Goal: Information Seeking & Learning: Learn about a topic

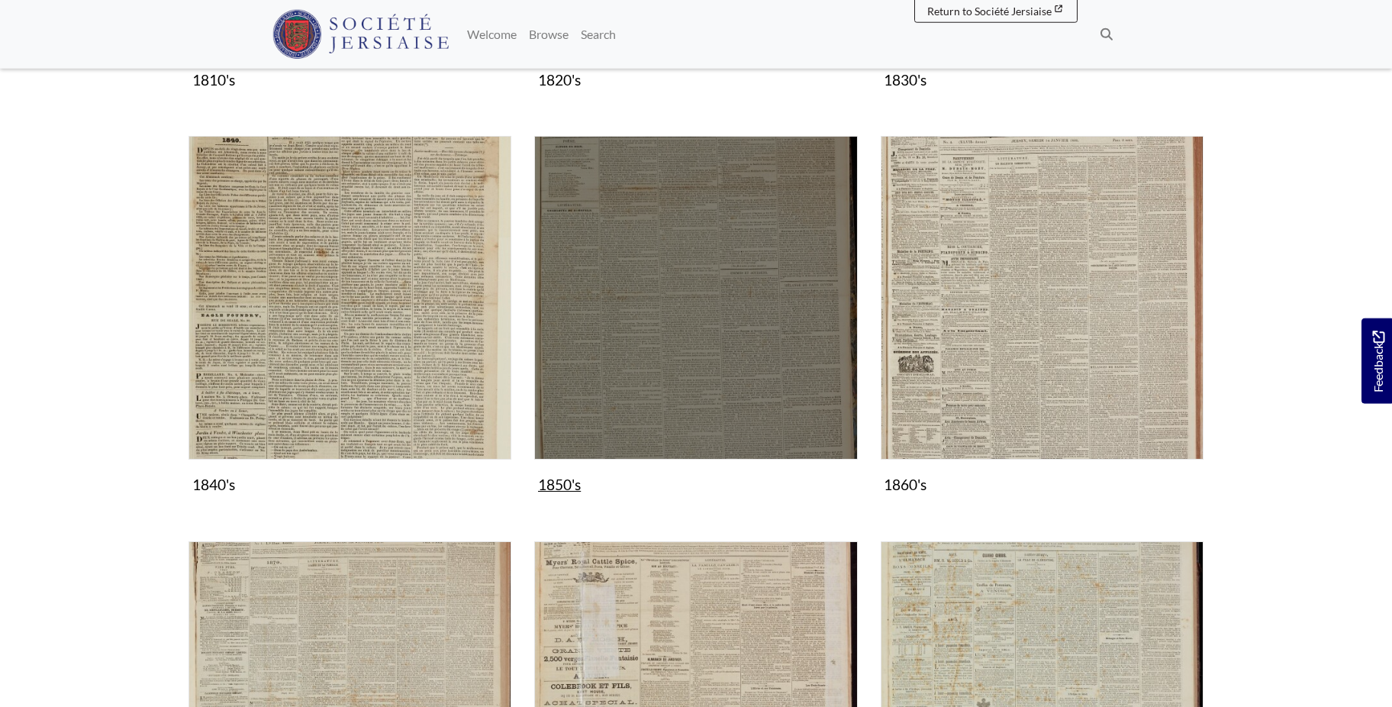
scroll to position [779, 0]
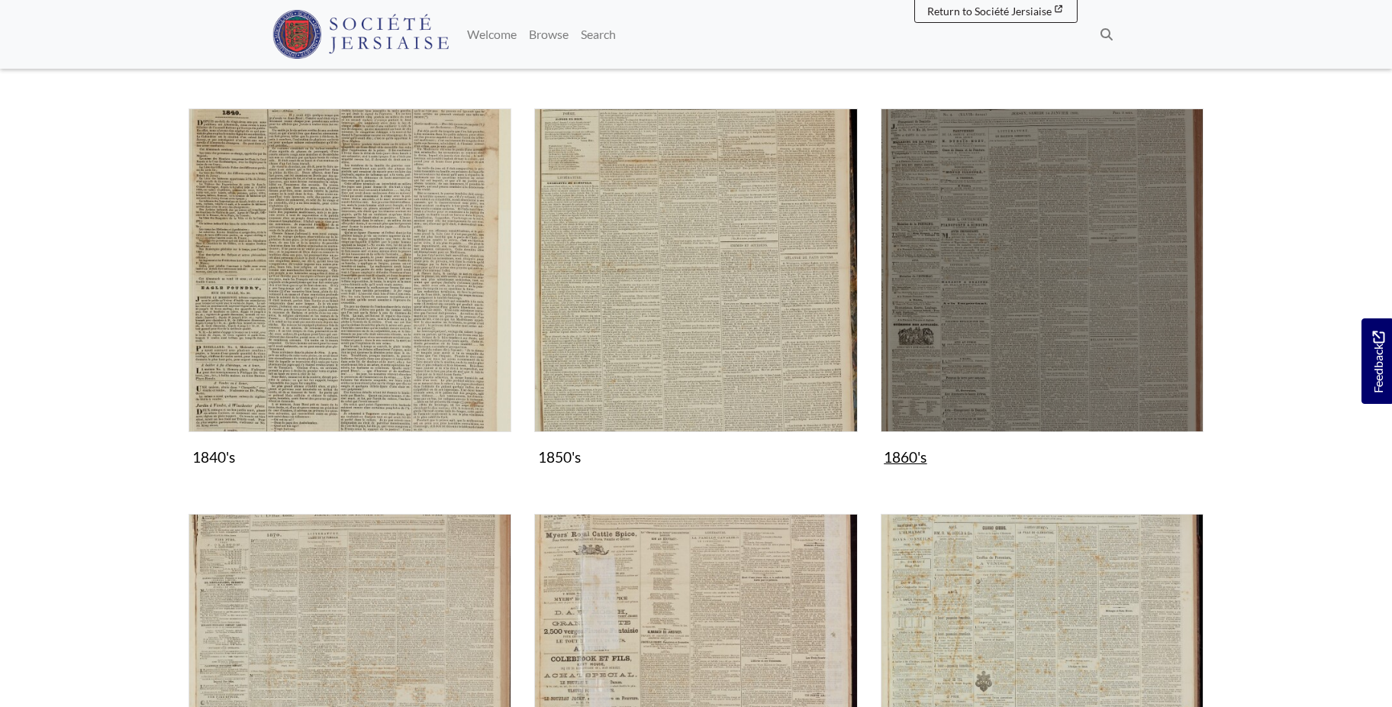
click at [1077, 265] on img "Subcollection" at bounding box center [1042, 269] width 323 height 323
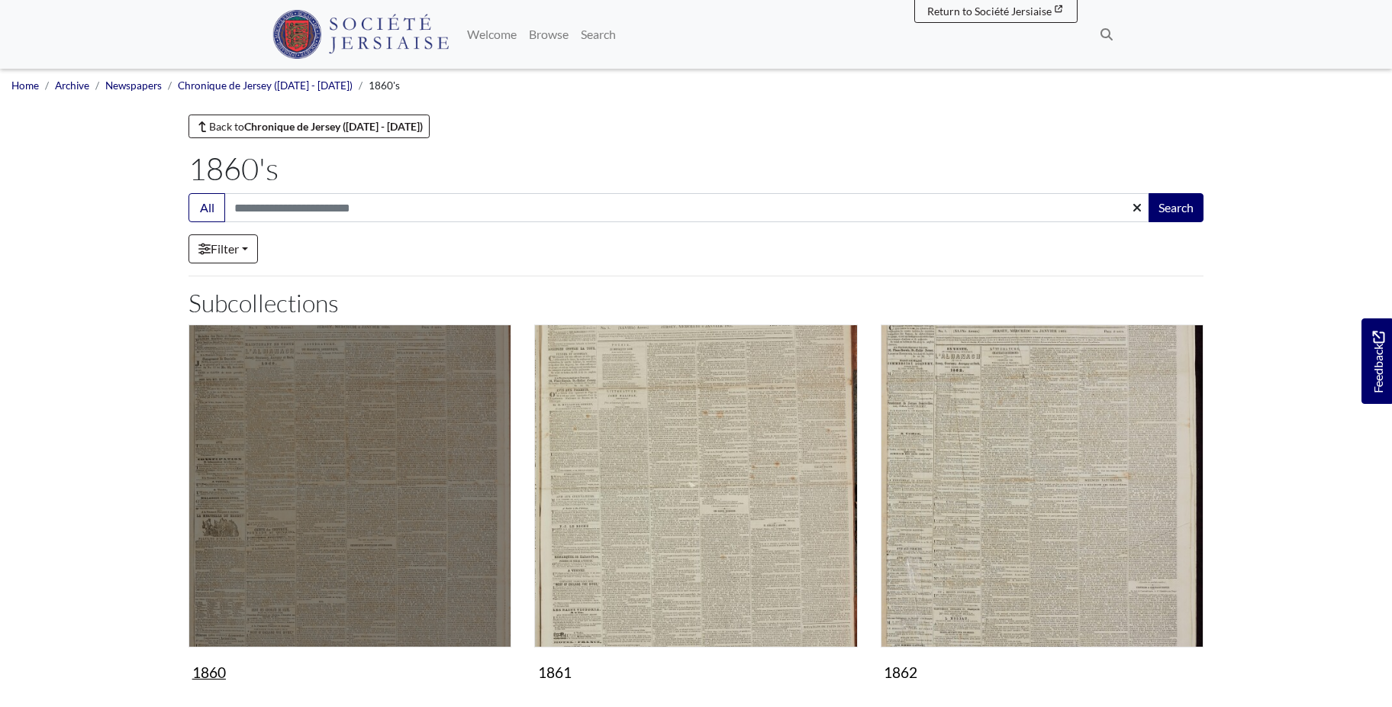
click at [393, 528] on img "Subcollection" at bounding box center [350, 485] width 323 height 323
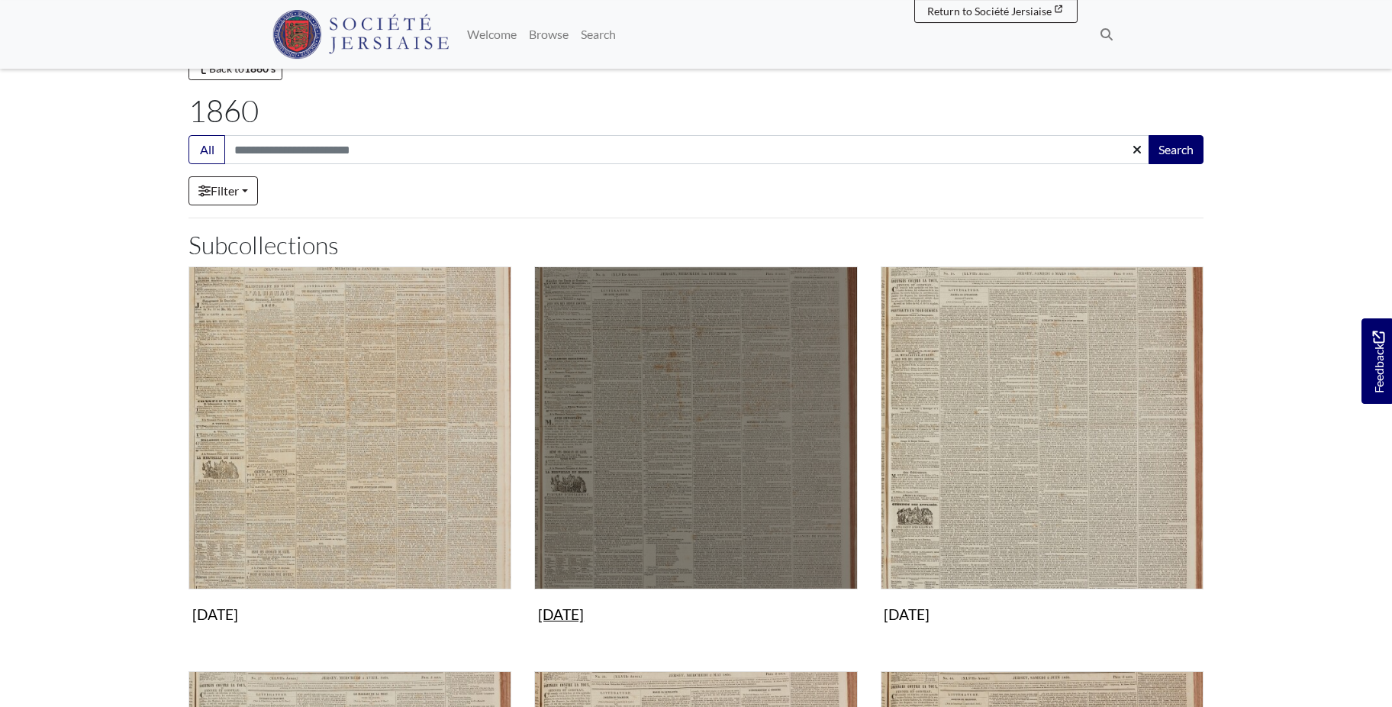
scroll to position [389, 0]
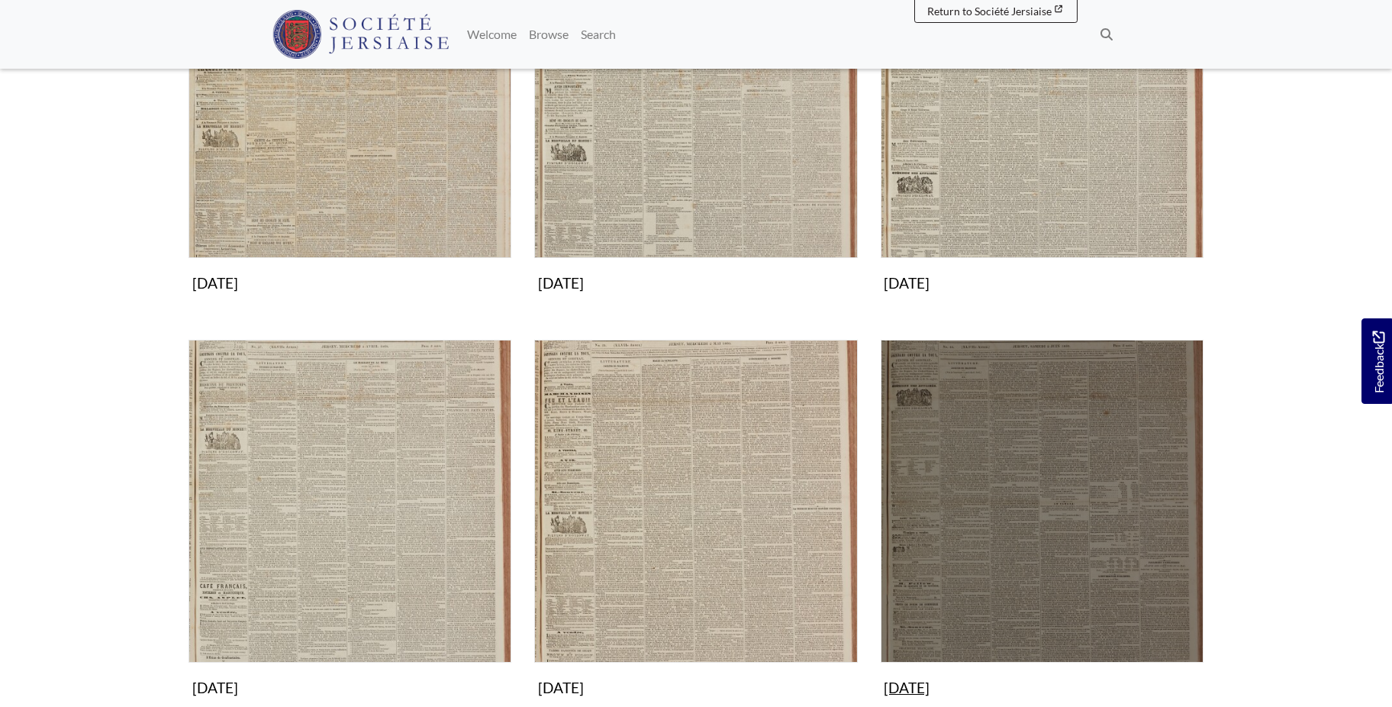
click at [1003, 547] on img "Subcollection" at bounding box center [1042, 501] width 323 height 323
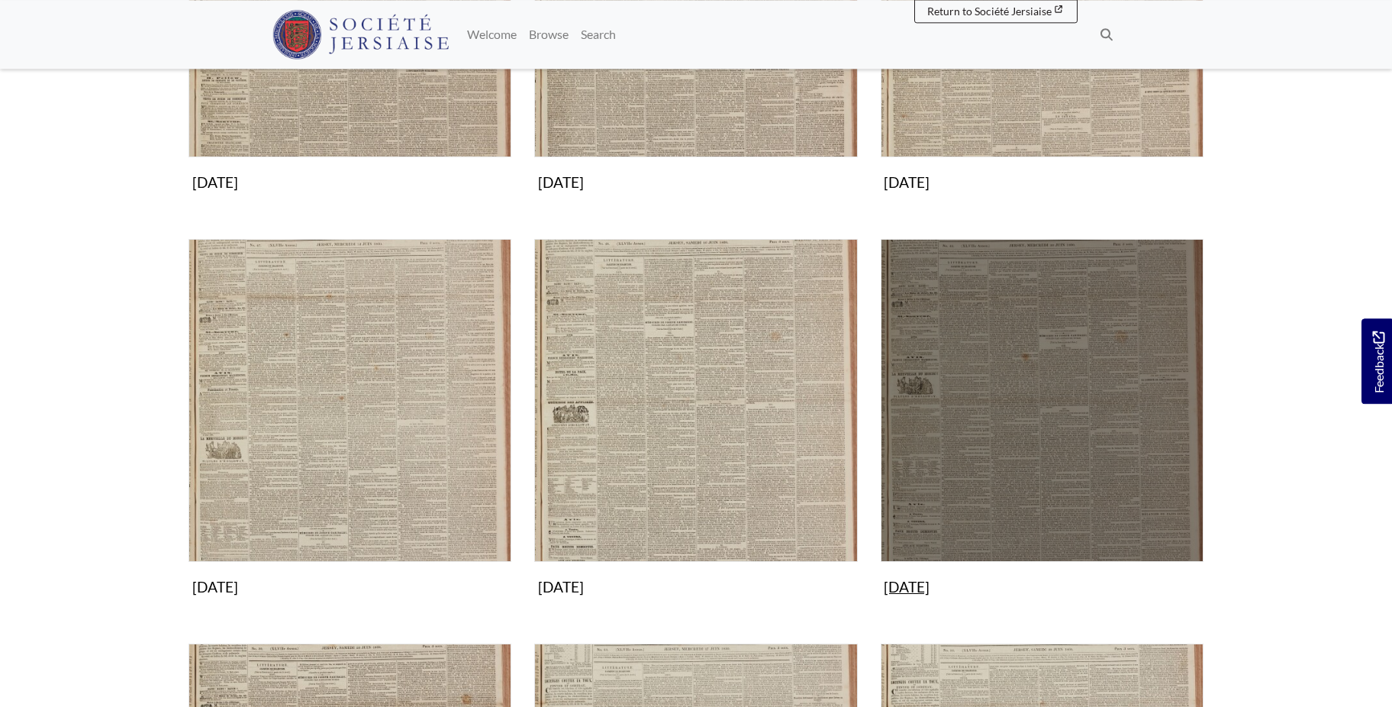
scroll to position [467, 0]
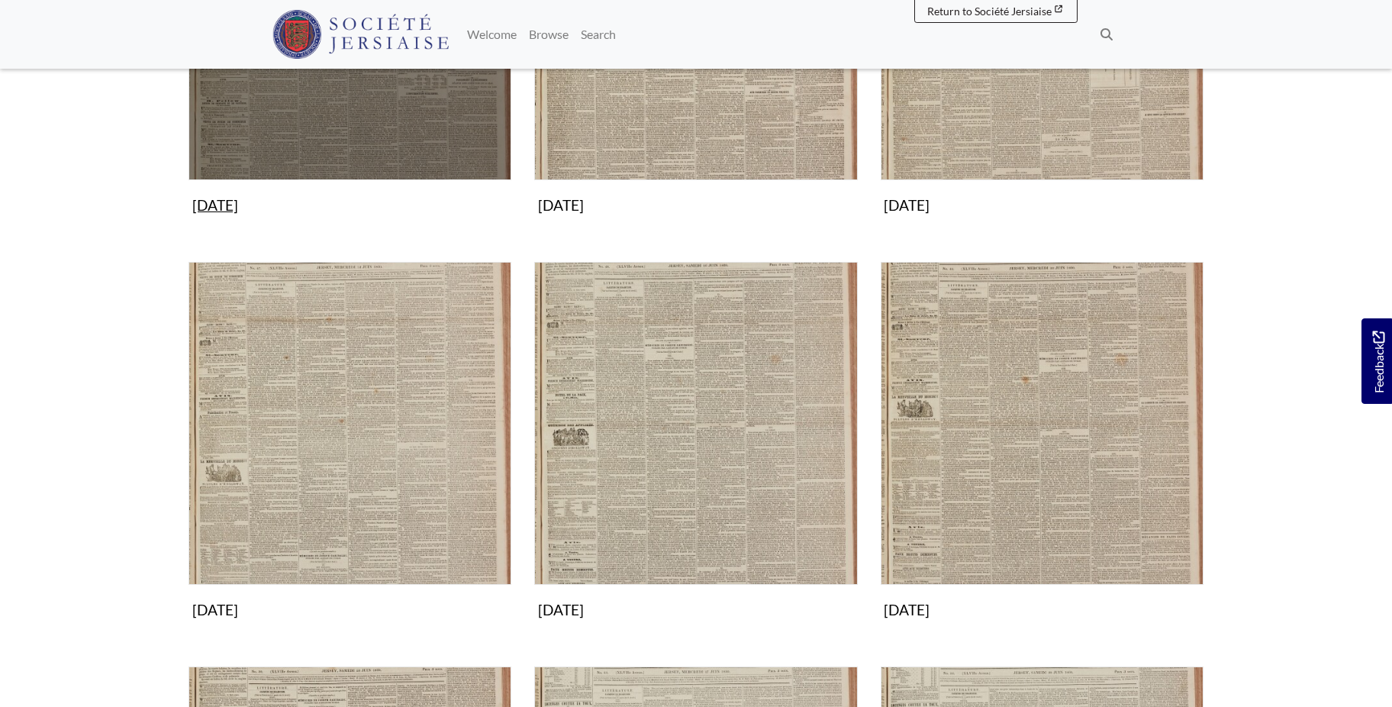
click at [353, 115] on img "Subcollection" at bounding box center [350, 18] width 323 height 323
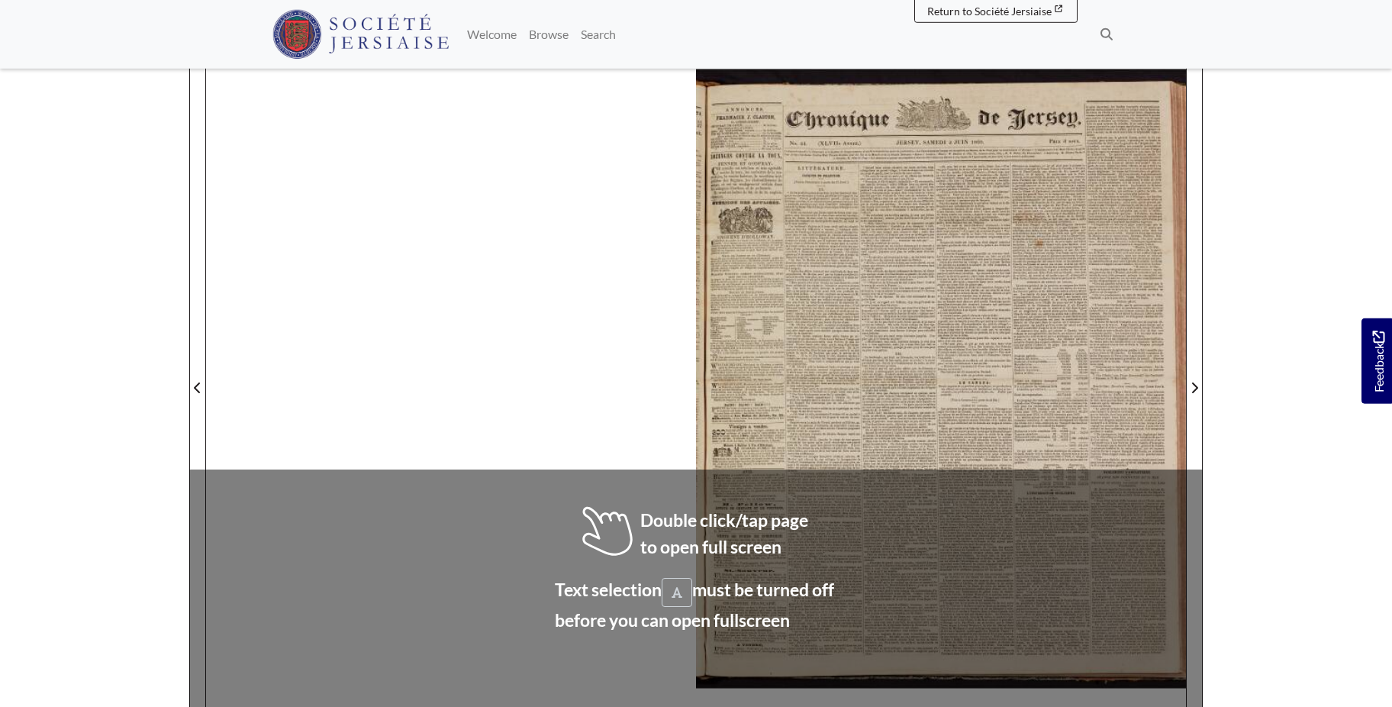
scroll to position [218, 0]
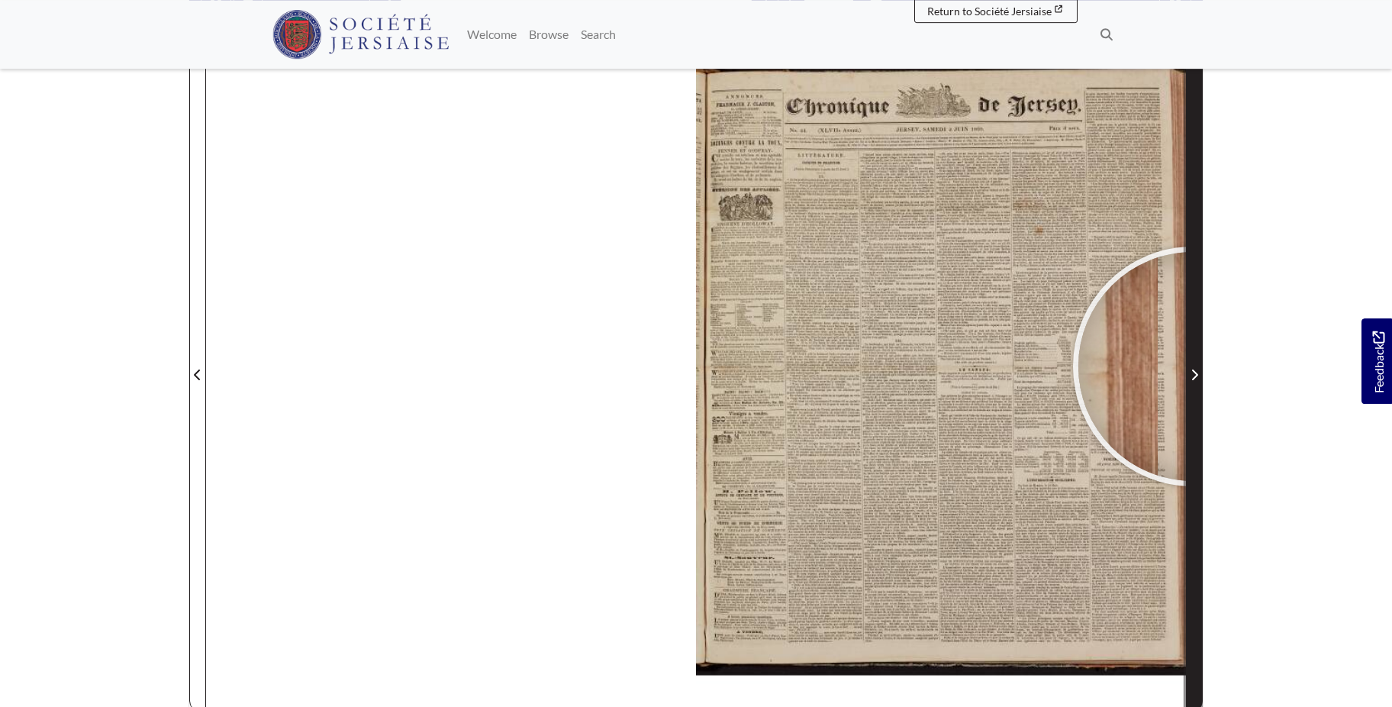
click at [1193, 366] on span "Next Page" at bounding box center [1194, 375] width 15 height 18
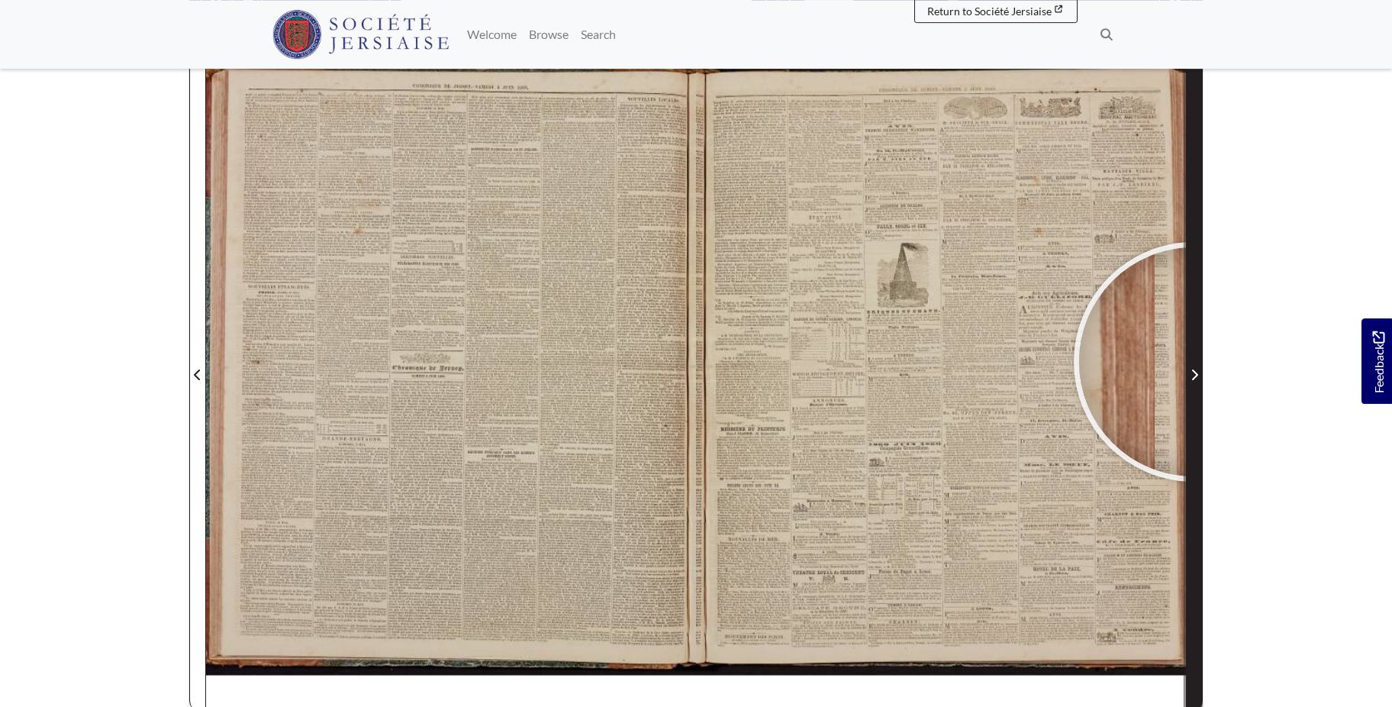
click at [1194, 362] on span "Next Page" at bounding box center [1194, 366] width 15 height 692
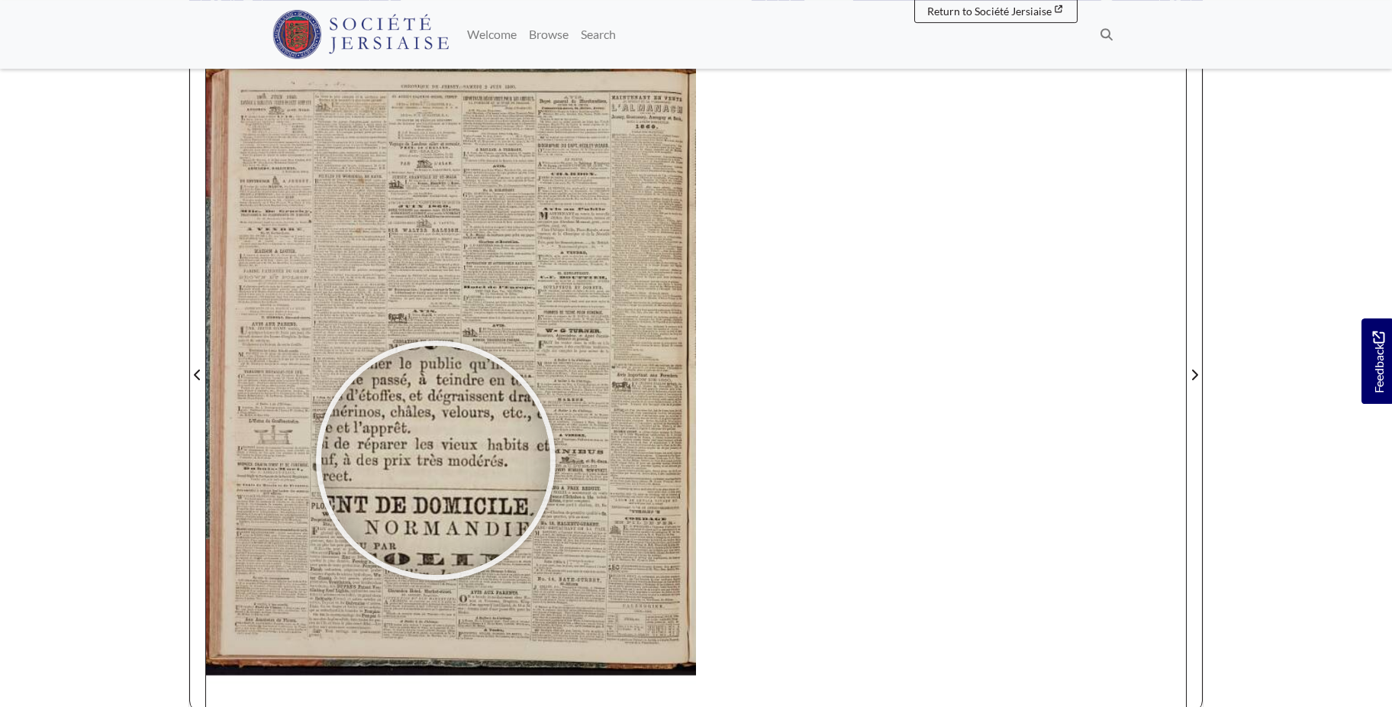
drag, startPoint x: 436, startPoint y: 460, endPoint x: 436, endPoint y: 624, distance: 164.1
click at [436, 575] on div at bounding box center [435, 460] width 229 height 229
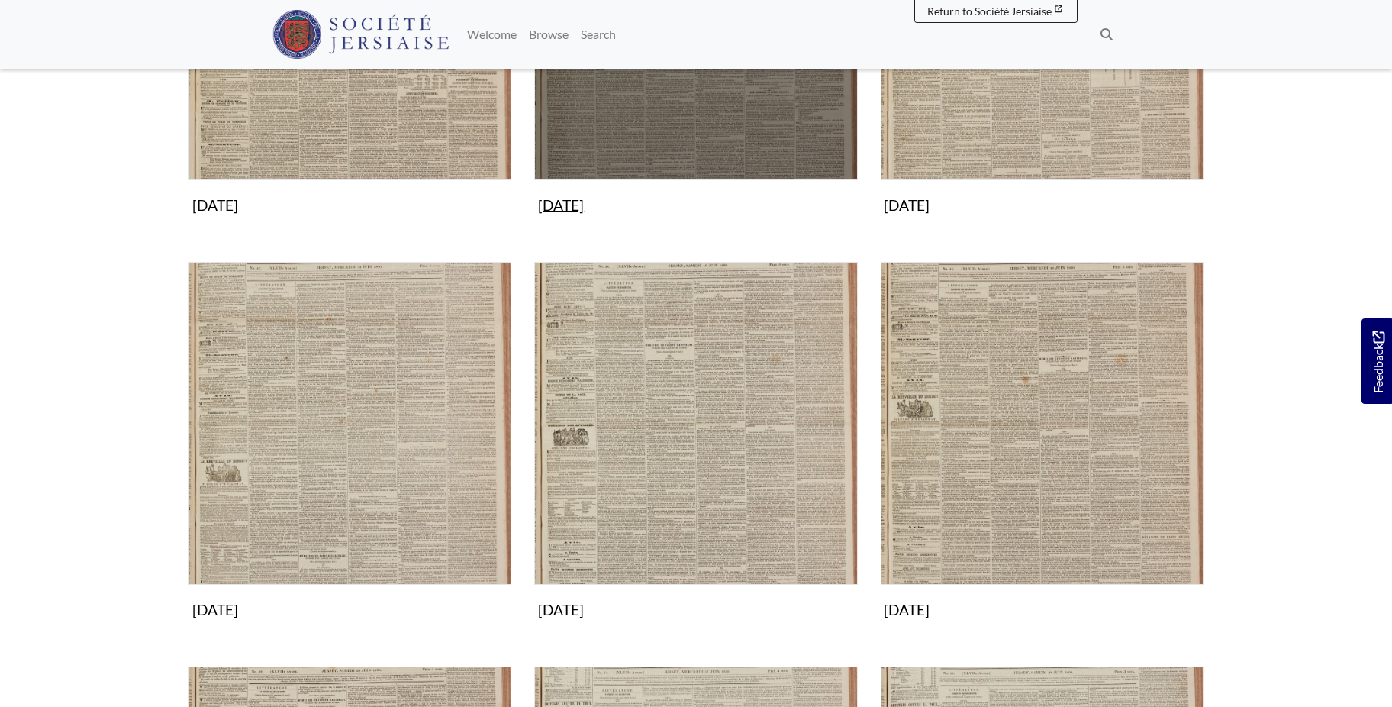
scroll to position [467, 0]
click at [758, 110] on img "Subcollection" at bounding box center [695, 18] width 323 height 323
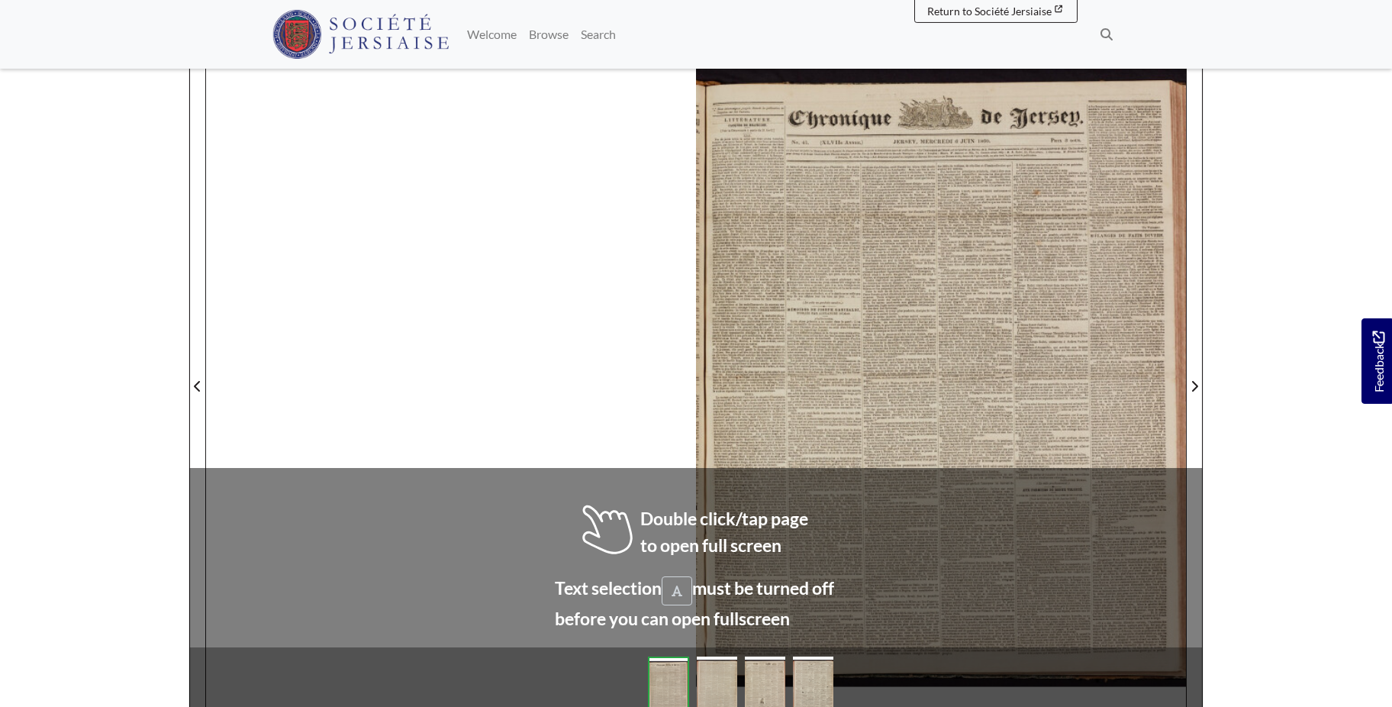
scroll to position [208, 0]
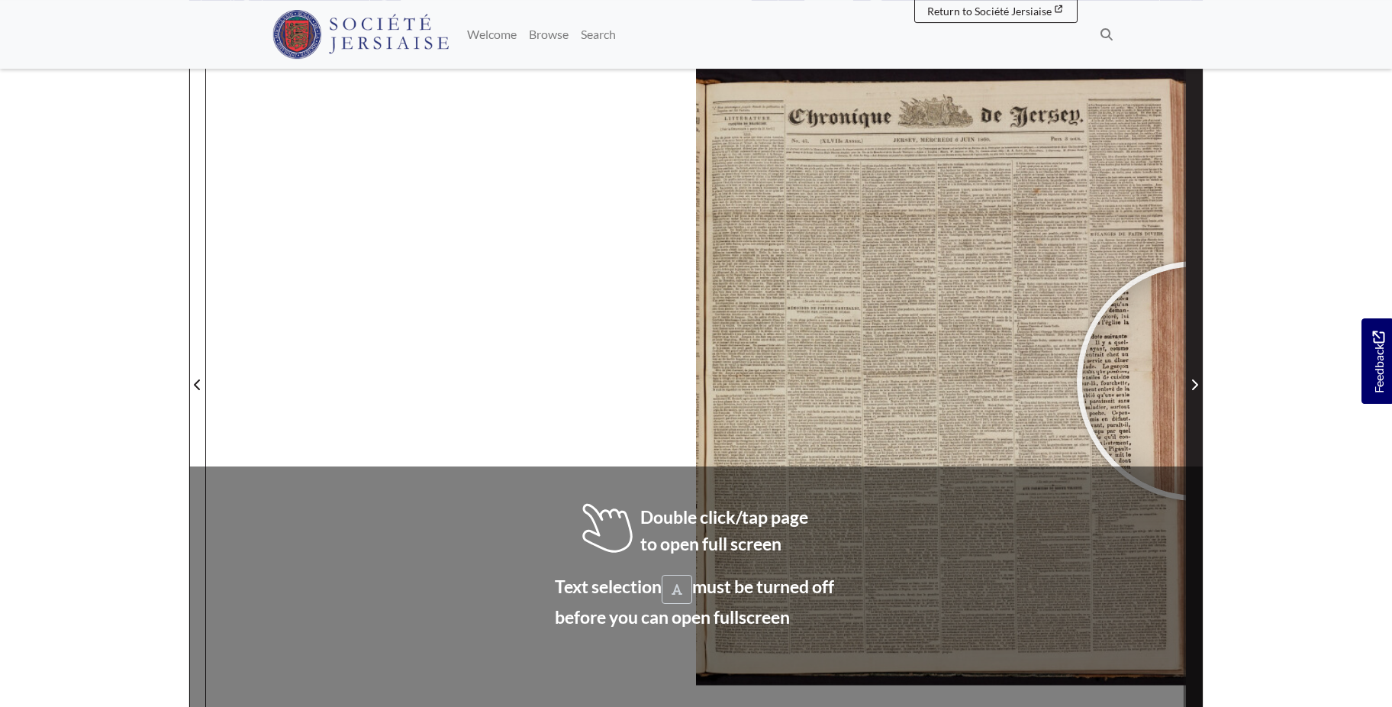
click at [1197, 381] on icon "Next Page" at bounding box center [1195, 385] width 8 height 12
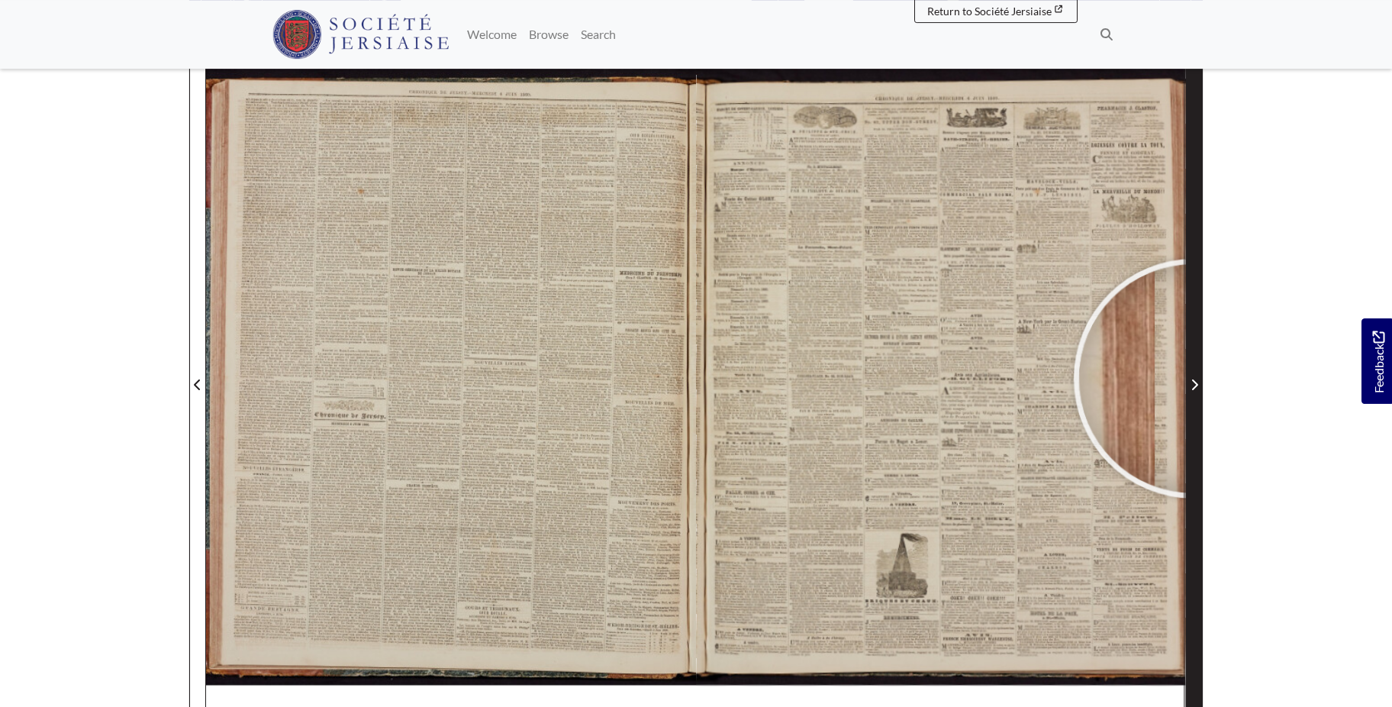
click at [1194, 379] on span "Next Page" at bounding box center [1194, 385] width 15 height 18
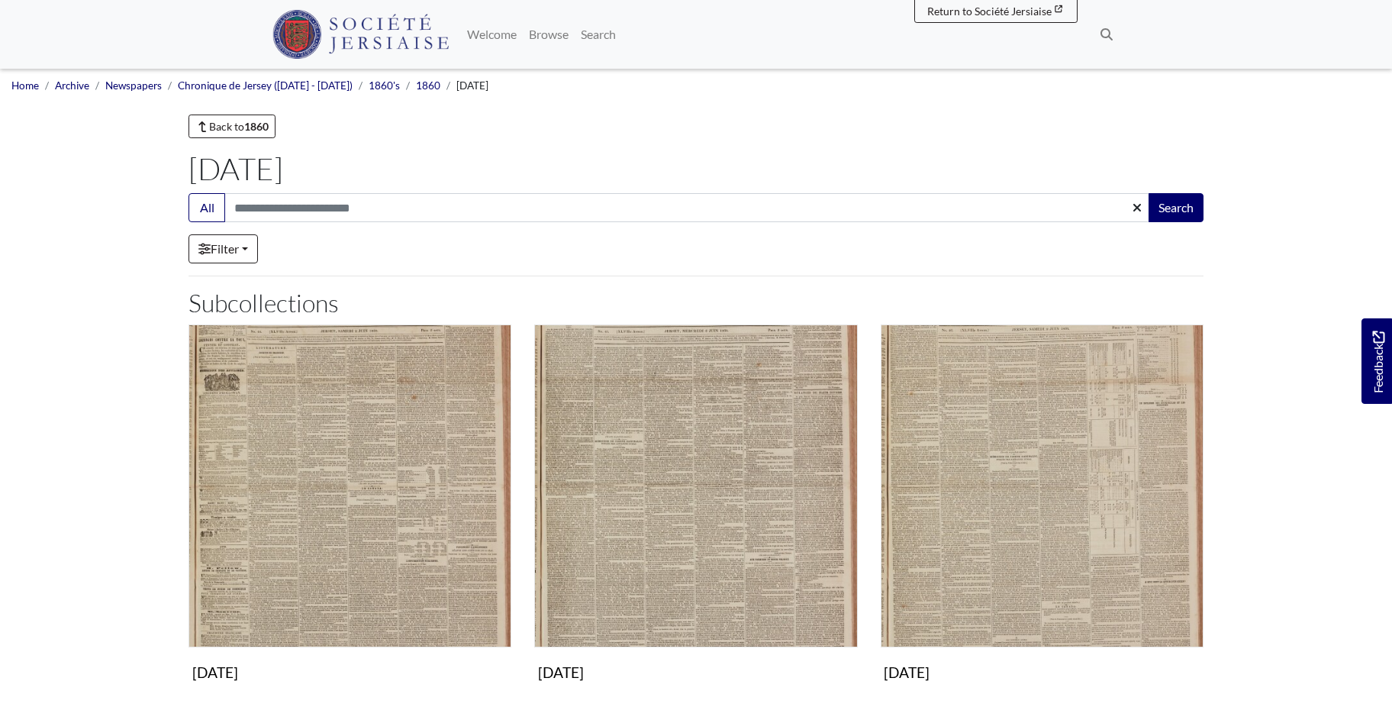
scroll to position [467, 0]
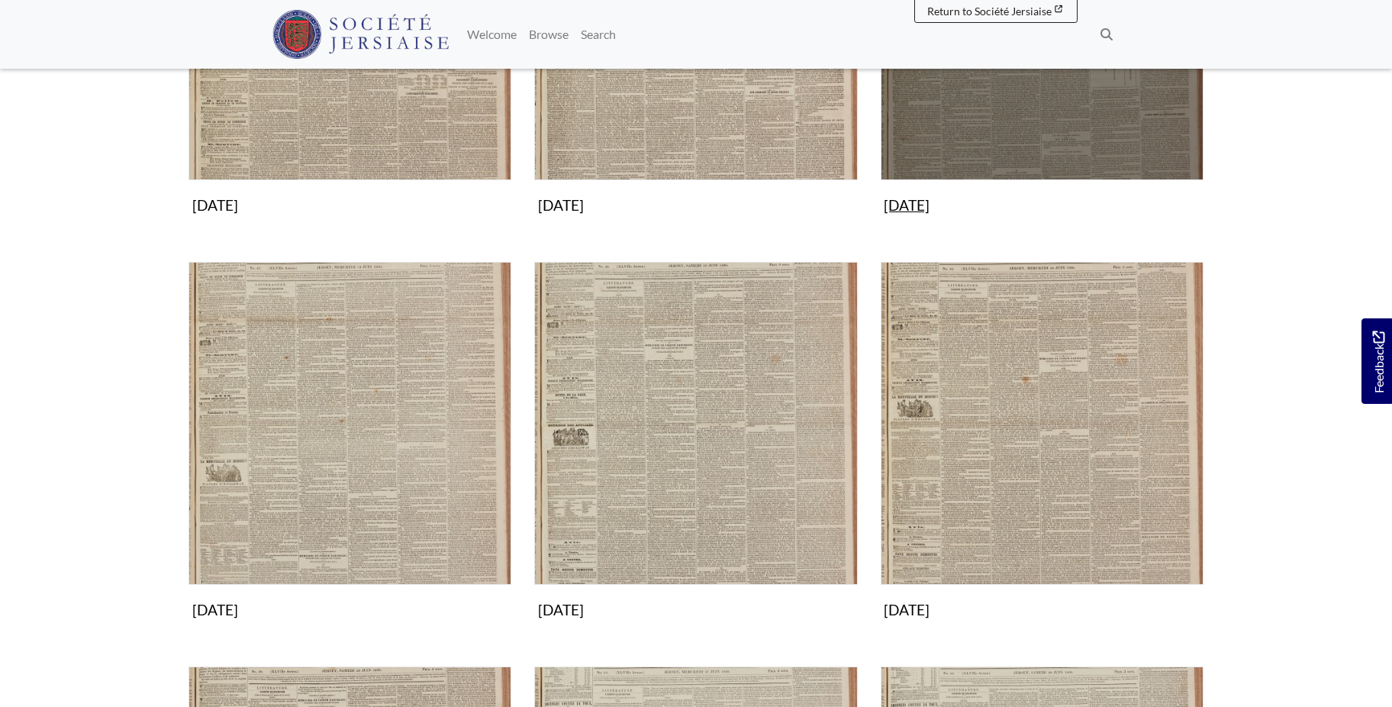
click at [1002, 85] on img "Subcollection" at bounding box center [1042, 18] width 323 height 323
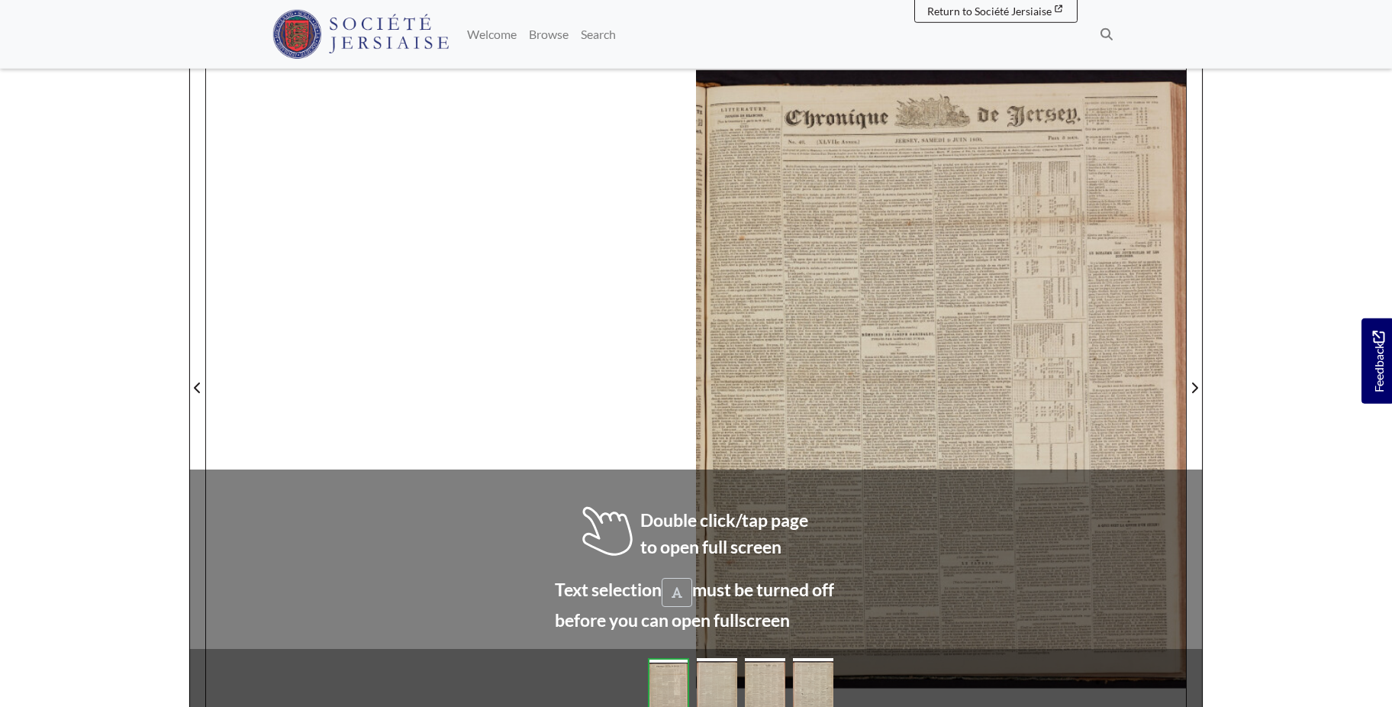
scroll to position [209, 0]
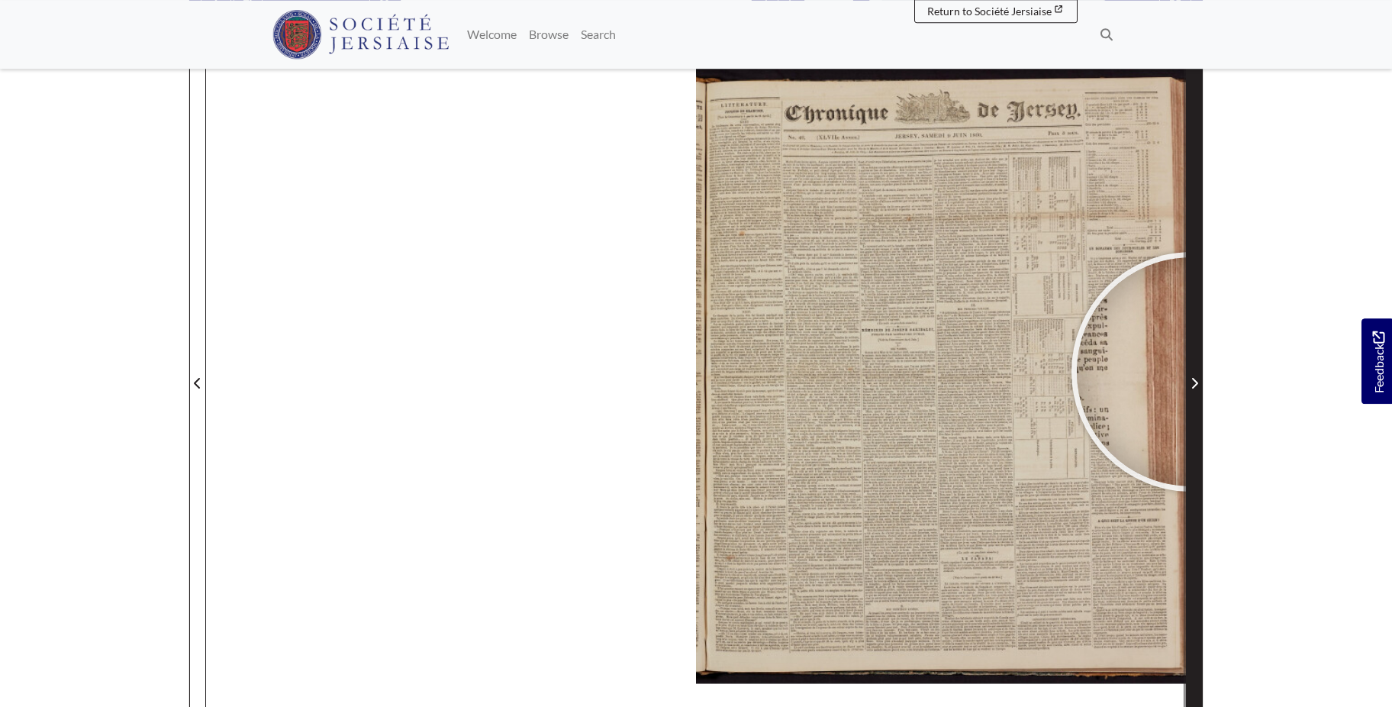
click at [1192, 372] on span "Next Page" at bounding box center [1194, 374] width 15 height 692
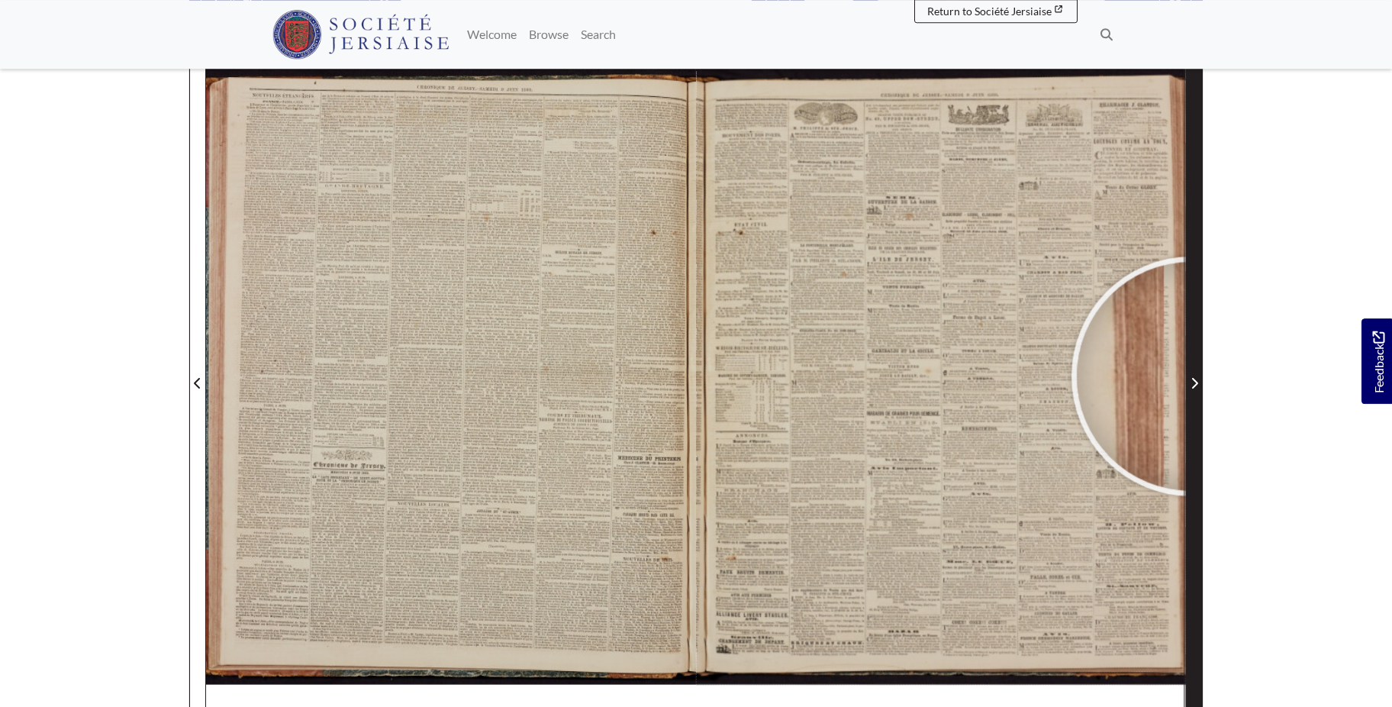
click at [1192, 376] on span "Next Page" at bounding box center [1194, 383] width 15 height 18
